Goal: Task Accomplishment & Management: Manage account settings

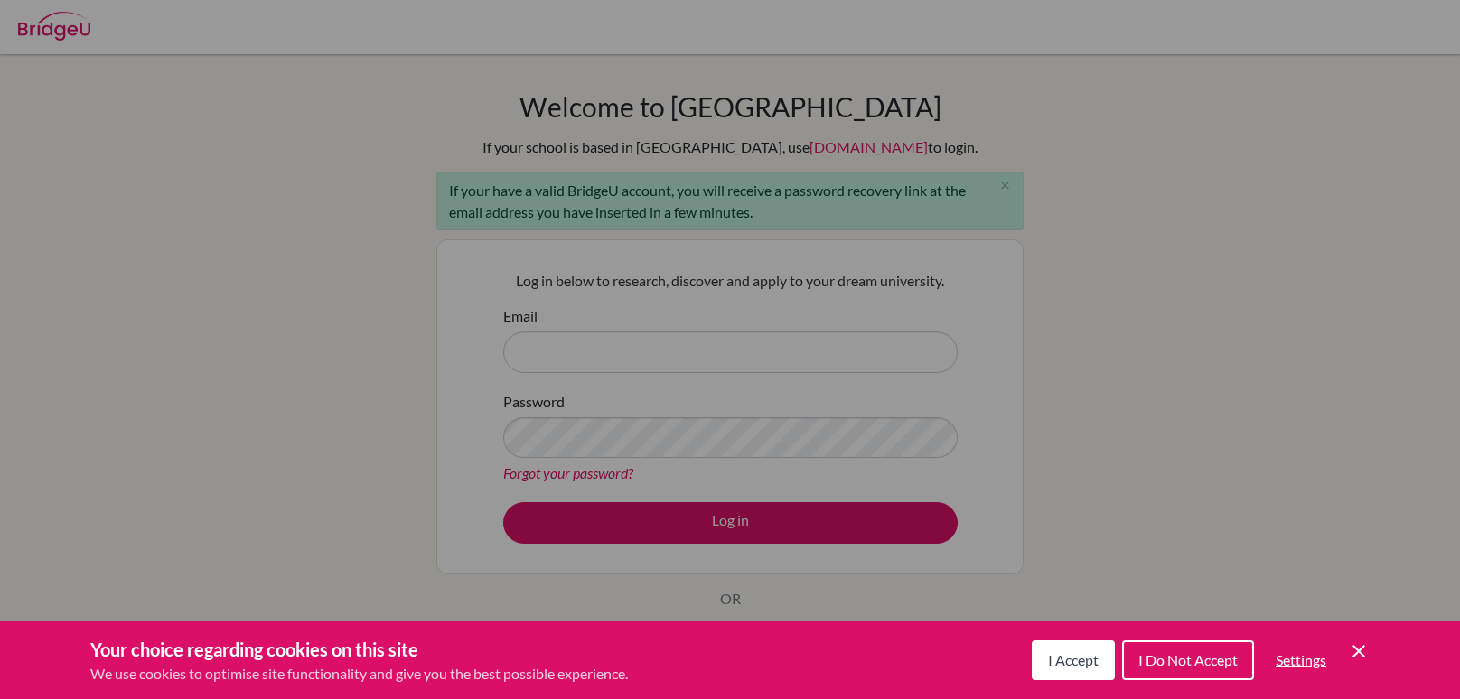
click at [1354, 656] on icon "Save and close" at bounding box center [1359, 651] width 13 height 13
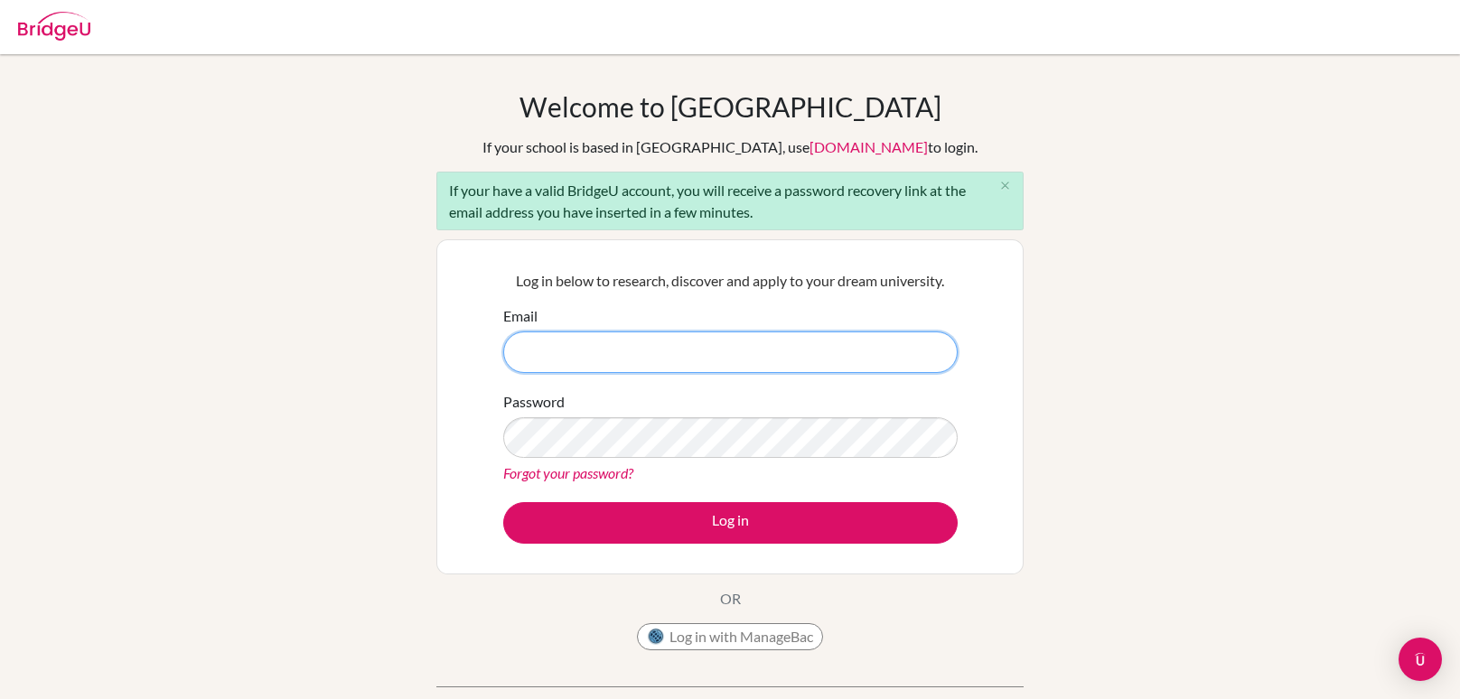
click at [847, 362] on input "Email" at bounding box center [730, 353] width 455 height 42
type input "7811@gsis.ac.in"
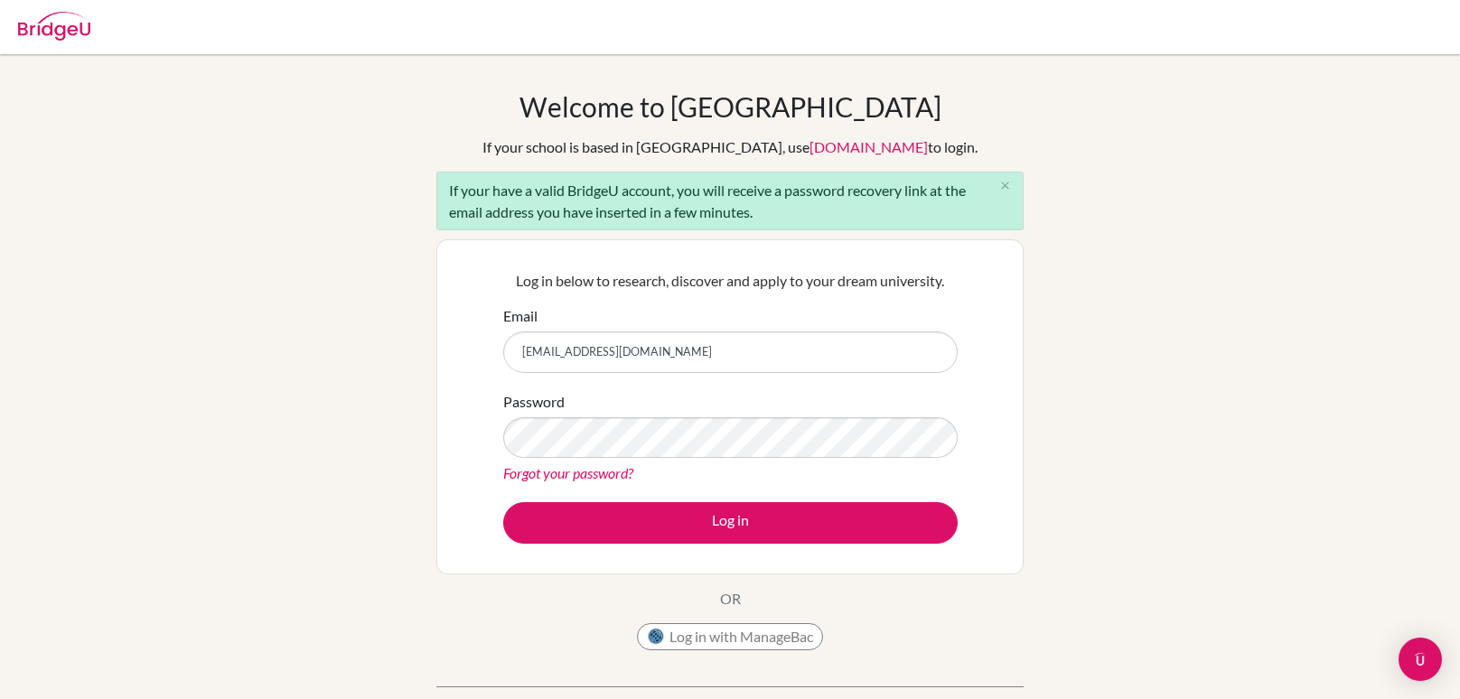
click at [621, 463] on div "Forgot your password?" at bounding box center [730, 474] width 455 height 22
click at [599, 474] on link "Forgot your password?" at bounding box center [568, 472] width 130 height 17
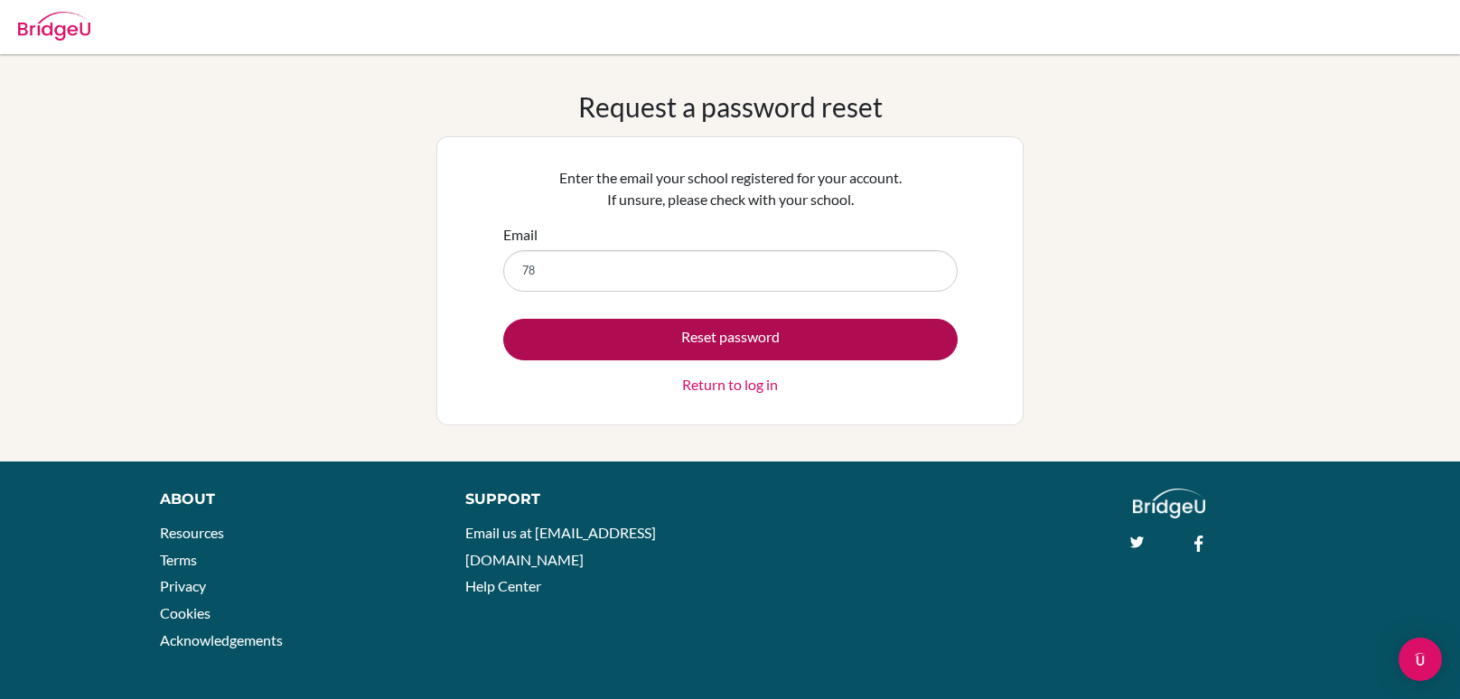
type input "[EMAIL_ADDRESS][DOMAIN_NAME]"
click at [676, 341] on button "Reset password" at bounding box center [730, 340] width 455 height 42
